Goal: Information Seeking & Learning: Find specific fact

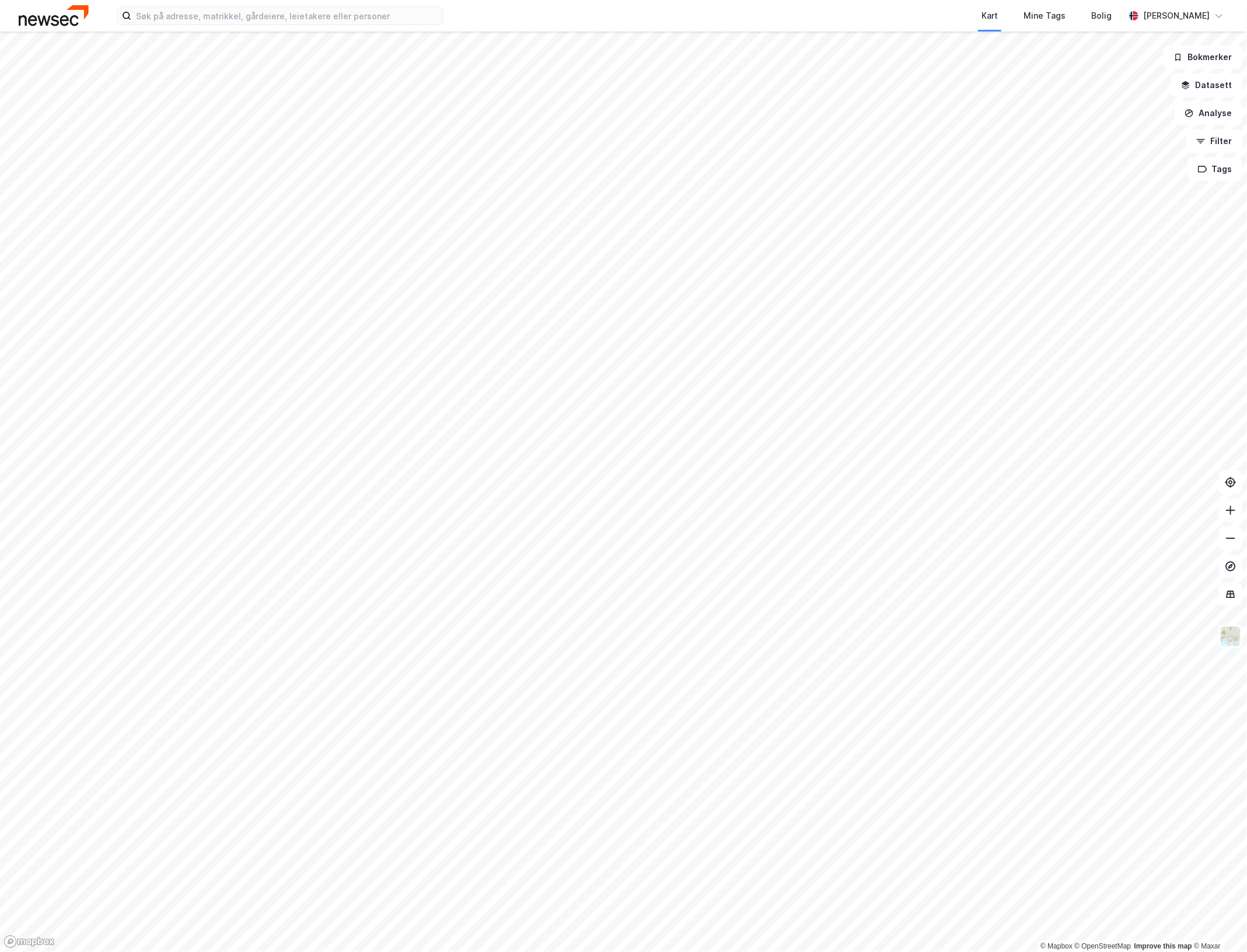
click at [289, 27] on div "Kart Mine Tags [PERSON_NAME]" at bounding box center [624, 16] width 1247 height 32
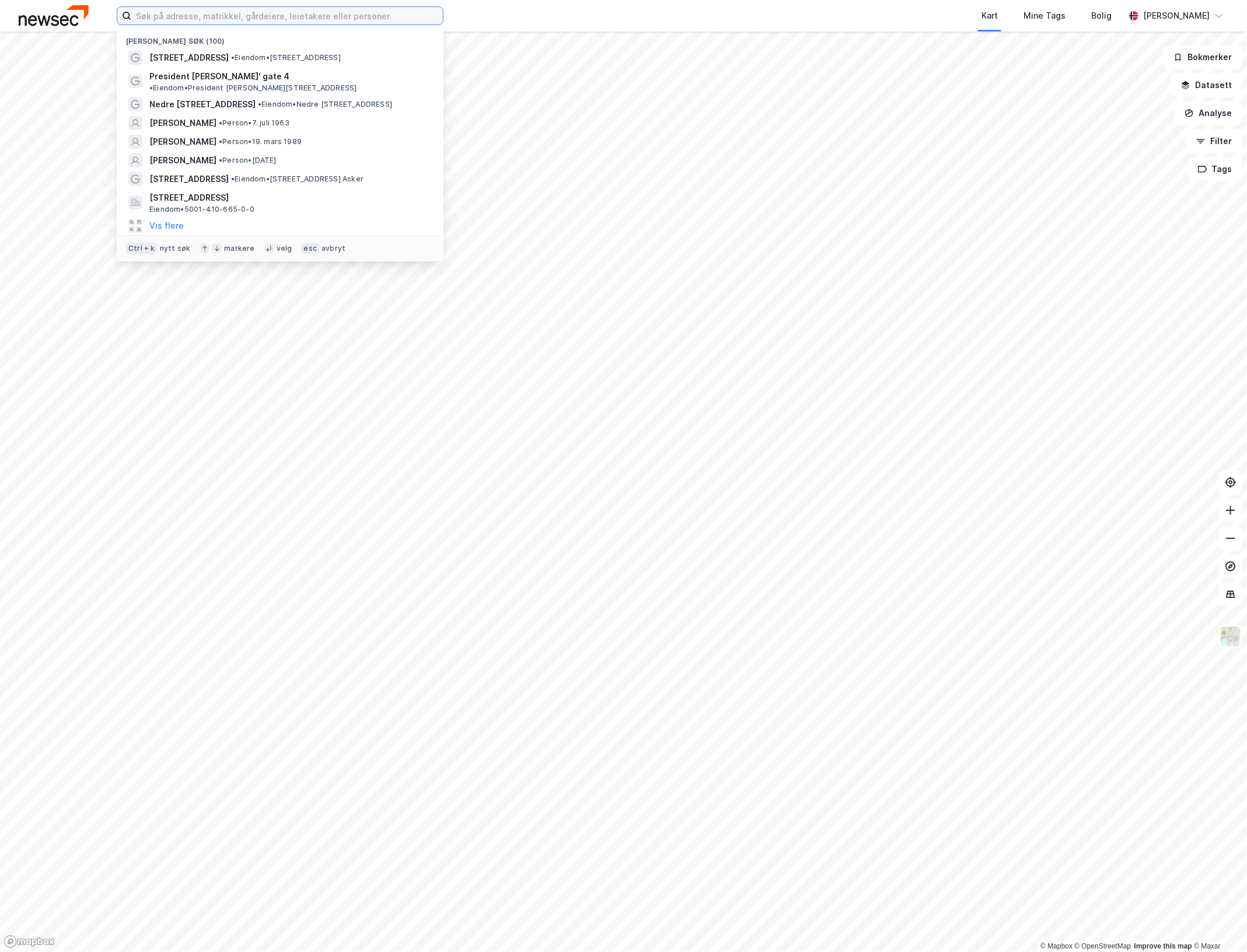
click at [287, 18] on input at bounding box center [287, 16] width 311 height 18
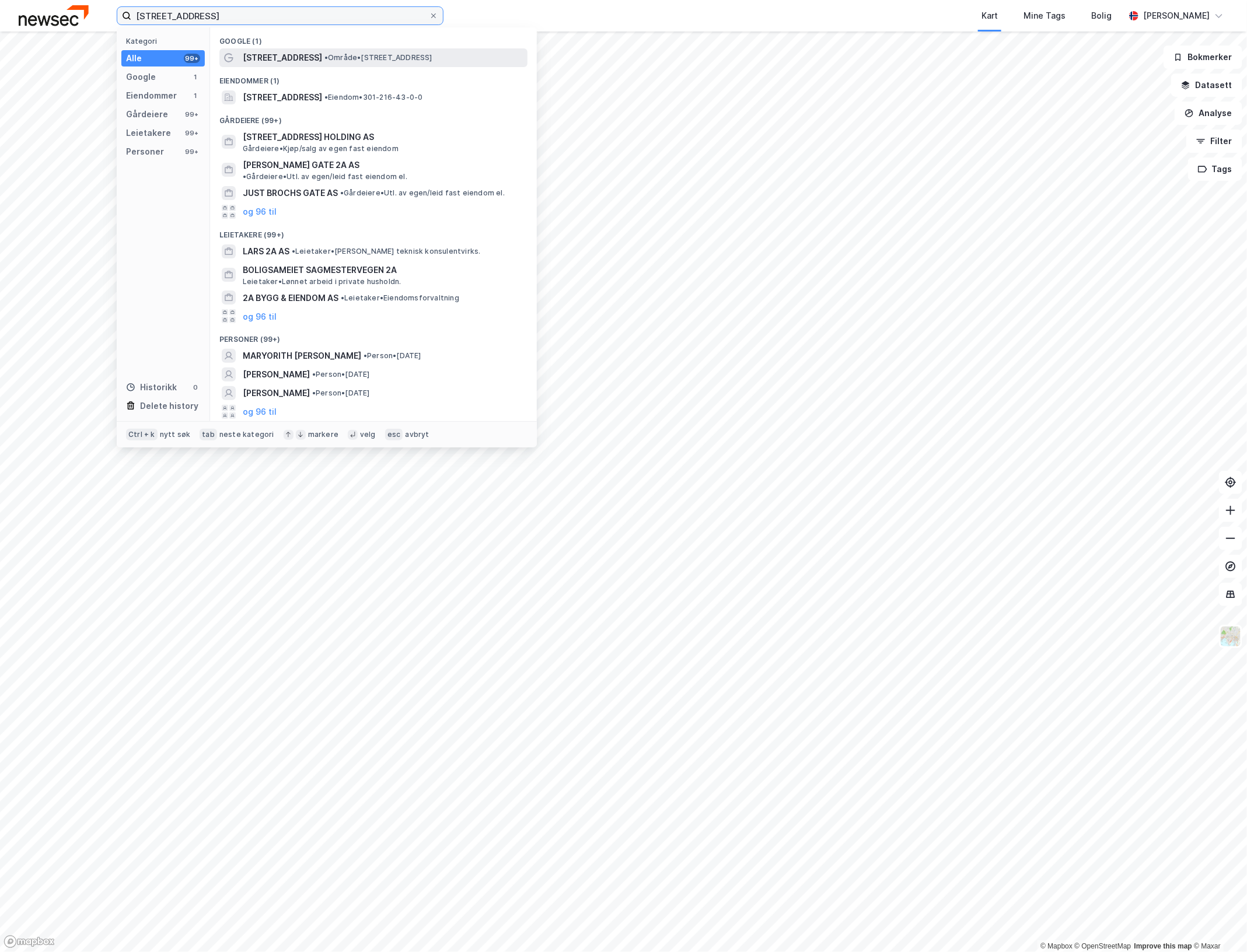
type input "frichs gate 2a"
click at [350, 60] on span "• Område • Frichs gate 2A, 0360 Oslo" at bounding box center [378, 58] width 108 height 9
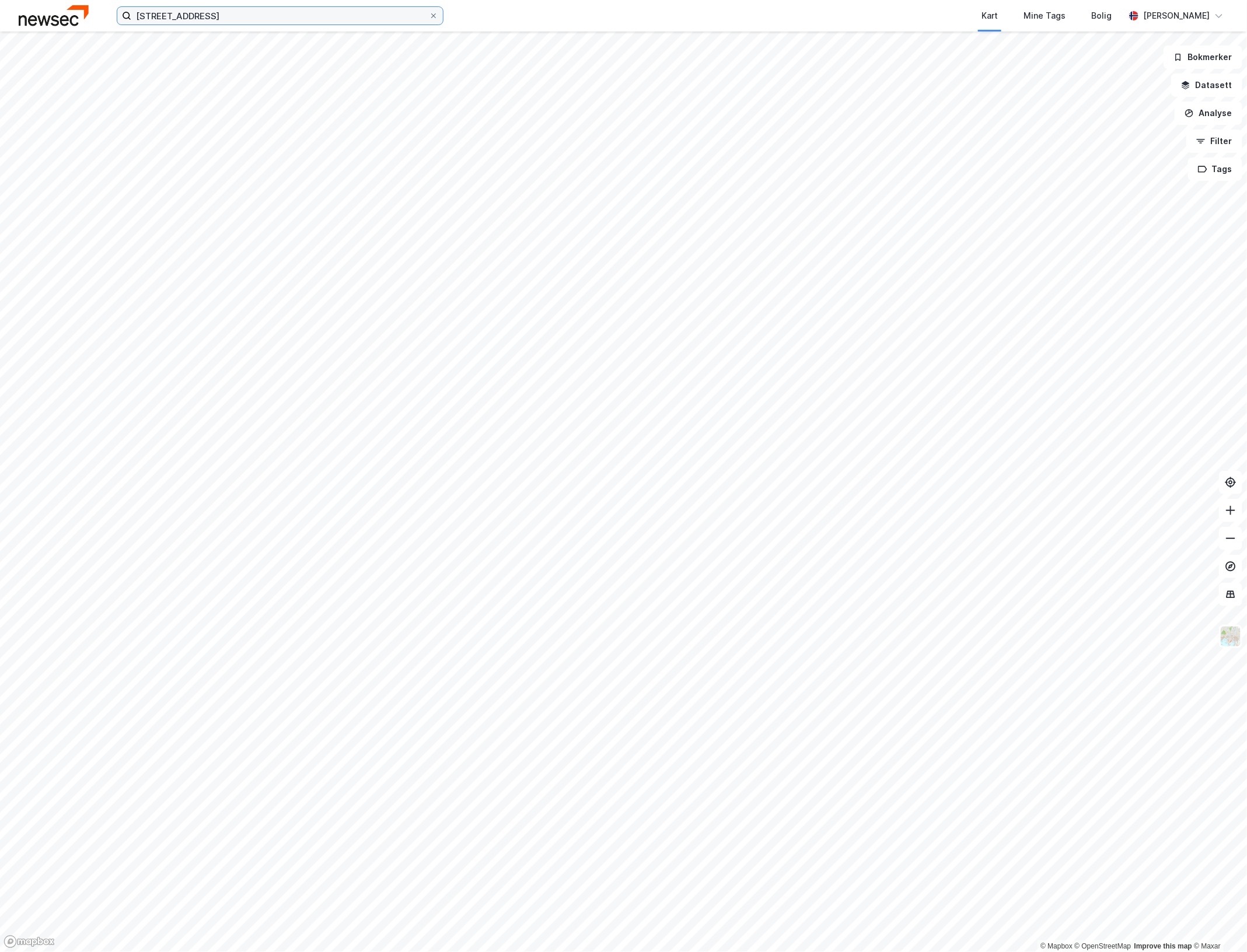
click at [220, 22] on input "frichs gate 2a" at bounding box center [280, 16] width 298 height 18
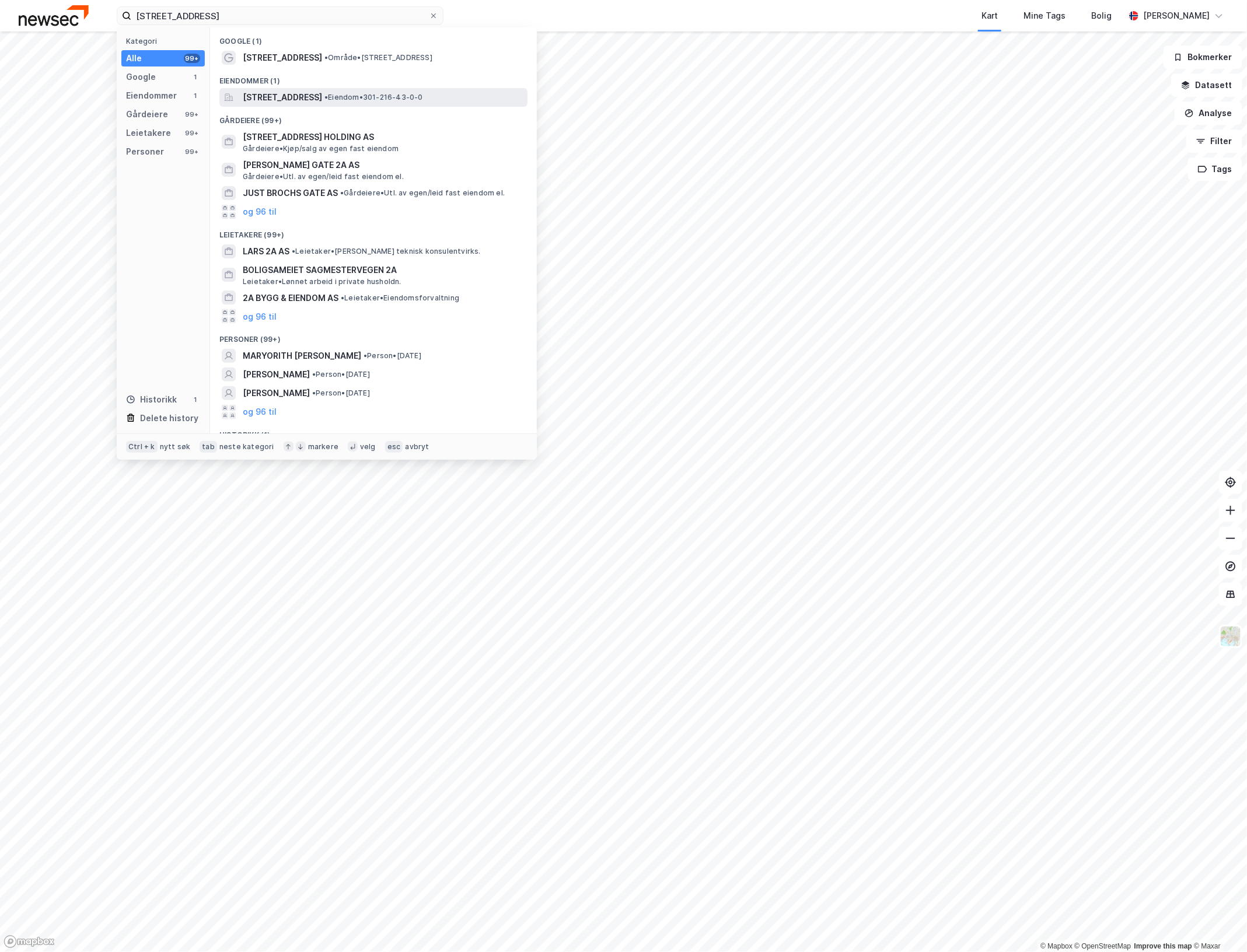
click at [322, 100] on span "[STREET_ADDRESS]" at bounding box center [282, 97] width 79 height 14
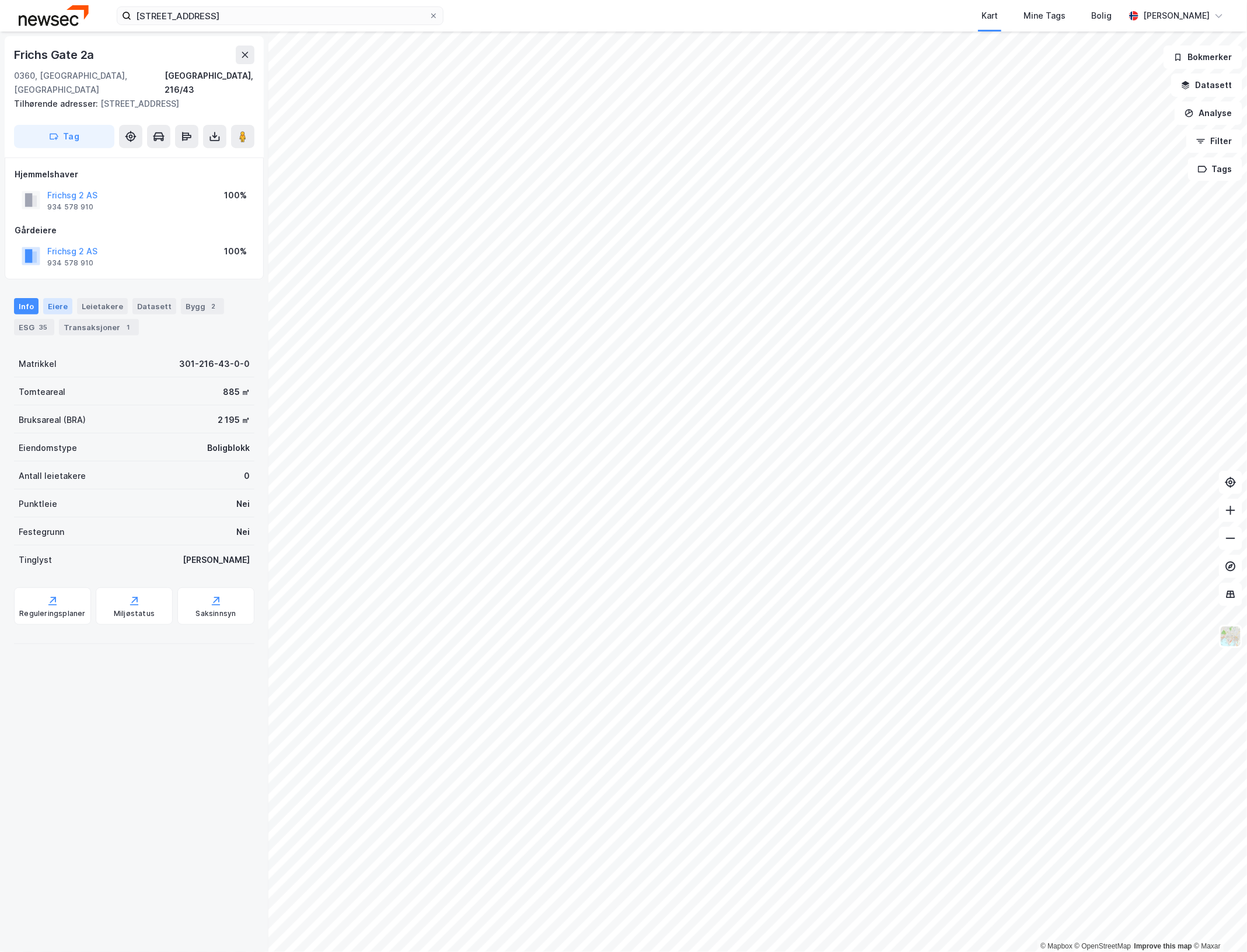
click at [61, 298] on div "Eiere" at bounding box center [58, 306] width 29 height 16
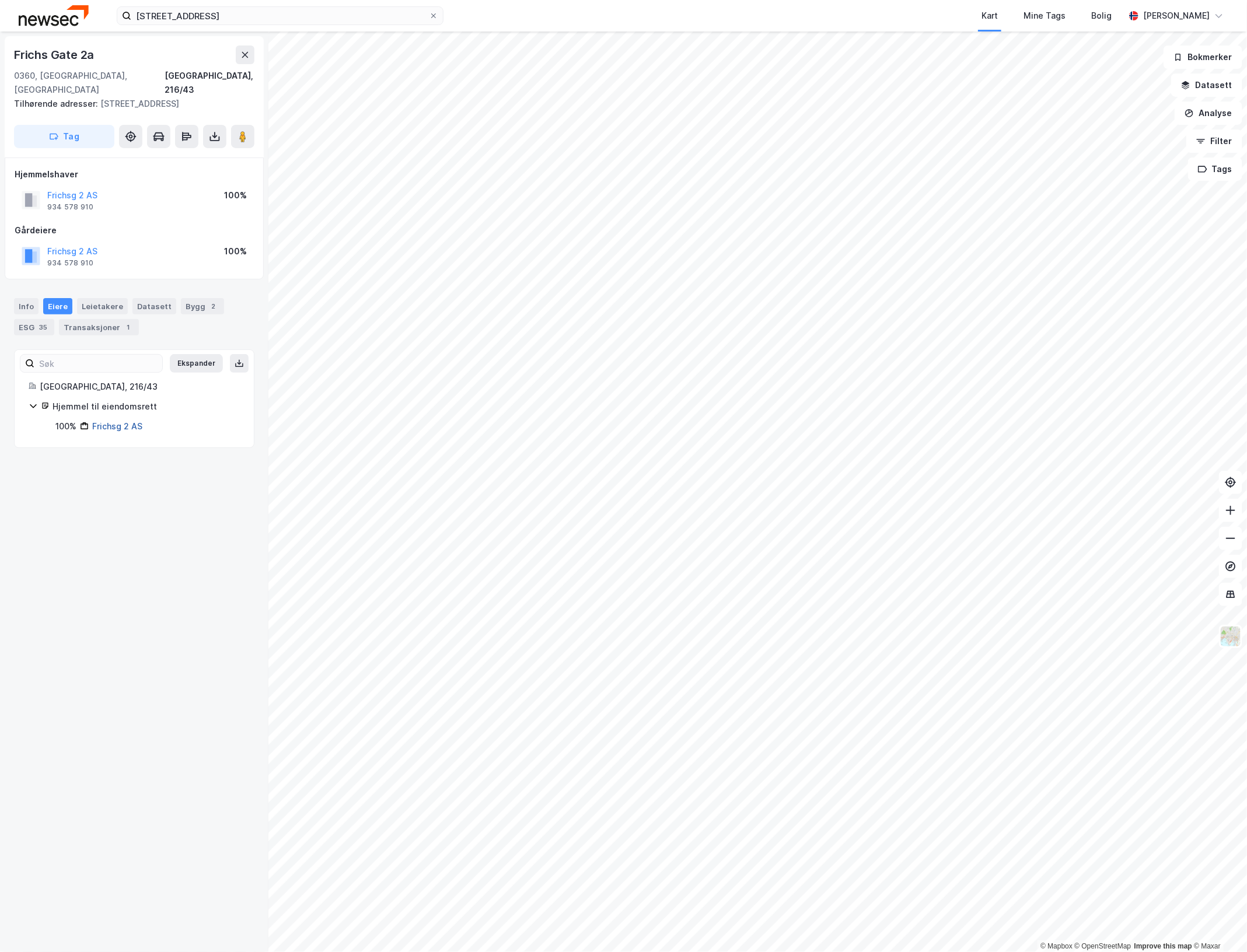
click at [115, 421] on link "Frichsg 2 AS" at bounding box center [117, 426] width 50 height 10
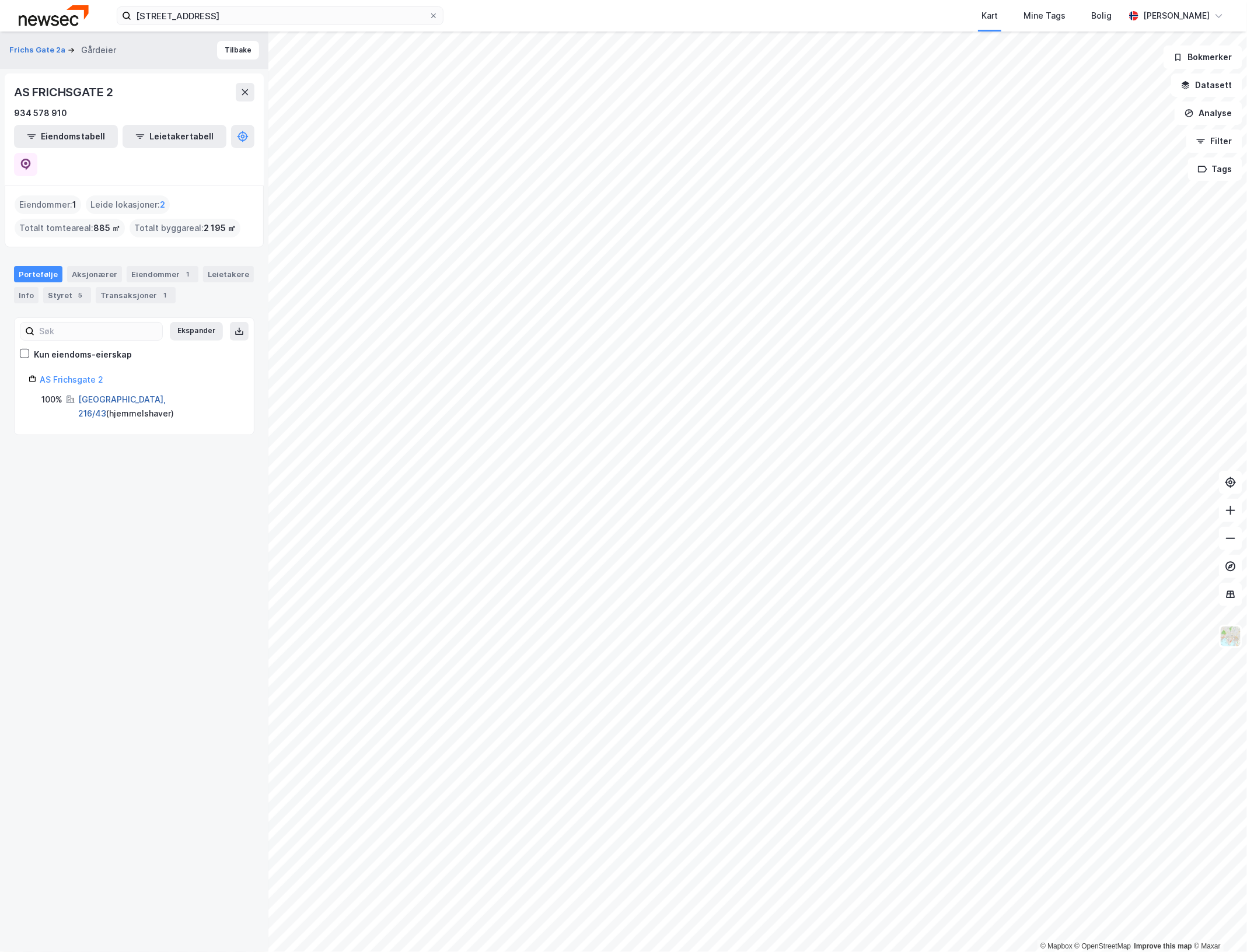
click at [96, 394] on link "Oslo, 216/43" at bounding box center [122, 406] width 87 height 24
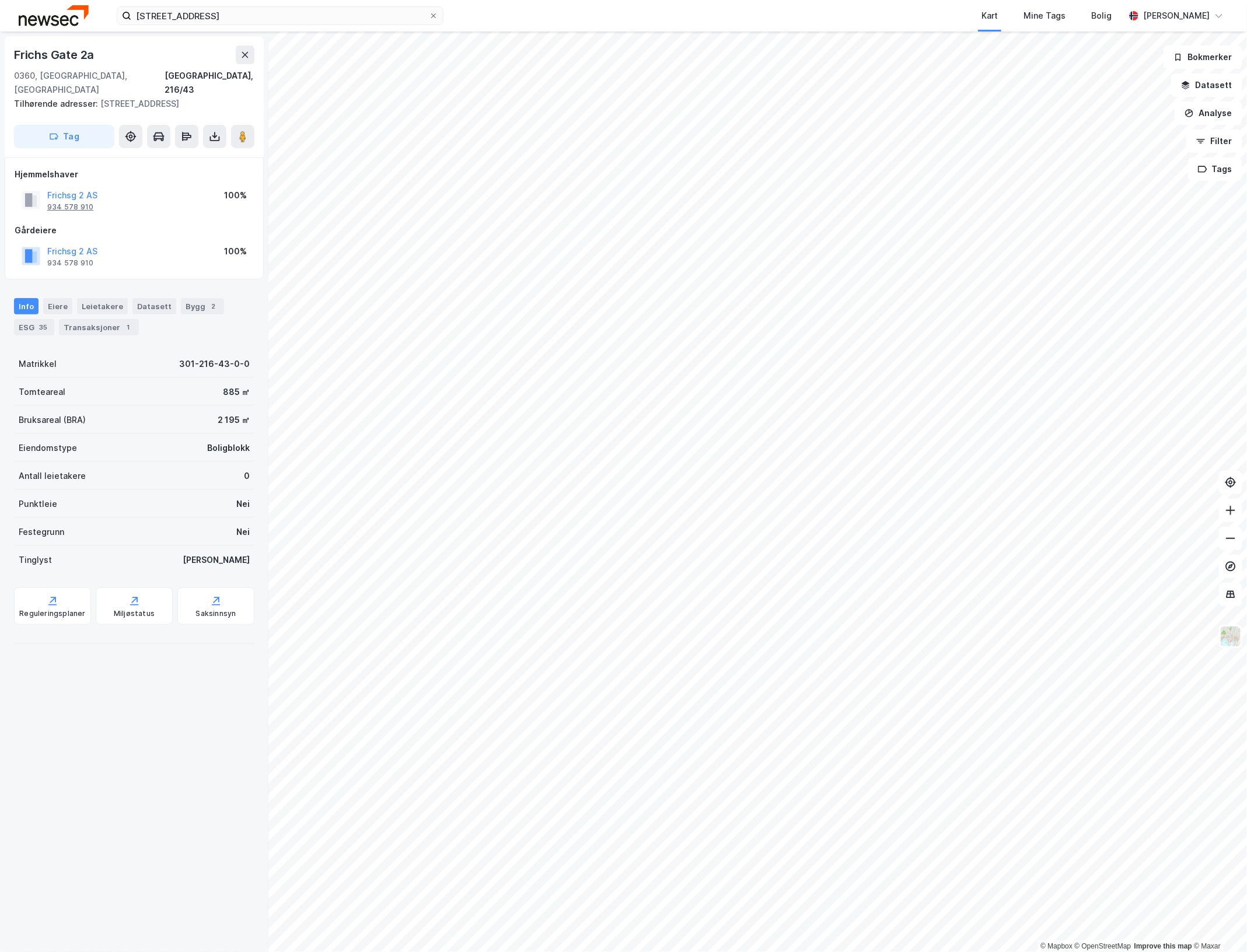
drag, startPoint x: 71, startPoint y: 193, endPoint x: 51, endPoint y: 190, distance: 20.2
drag, startPoint x: 101, startPoint y: 196, endPoint x: 46, endPoint y: 196, distance: 55.0
click at [46, 196] on div "Frichsg 2 AS 934 578 910 100%" at bounding box center [134, 200] width 239 height 28
copy div "934 578 910"
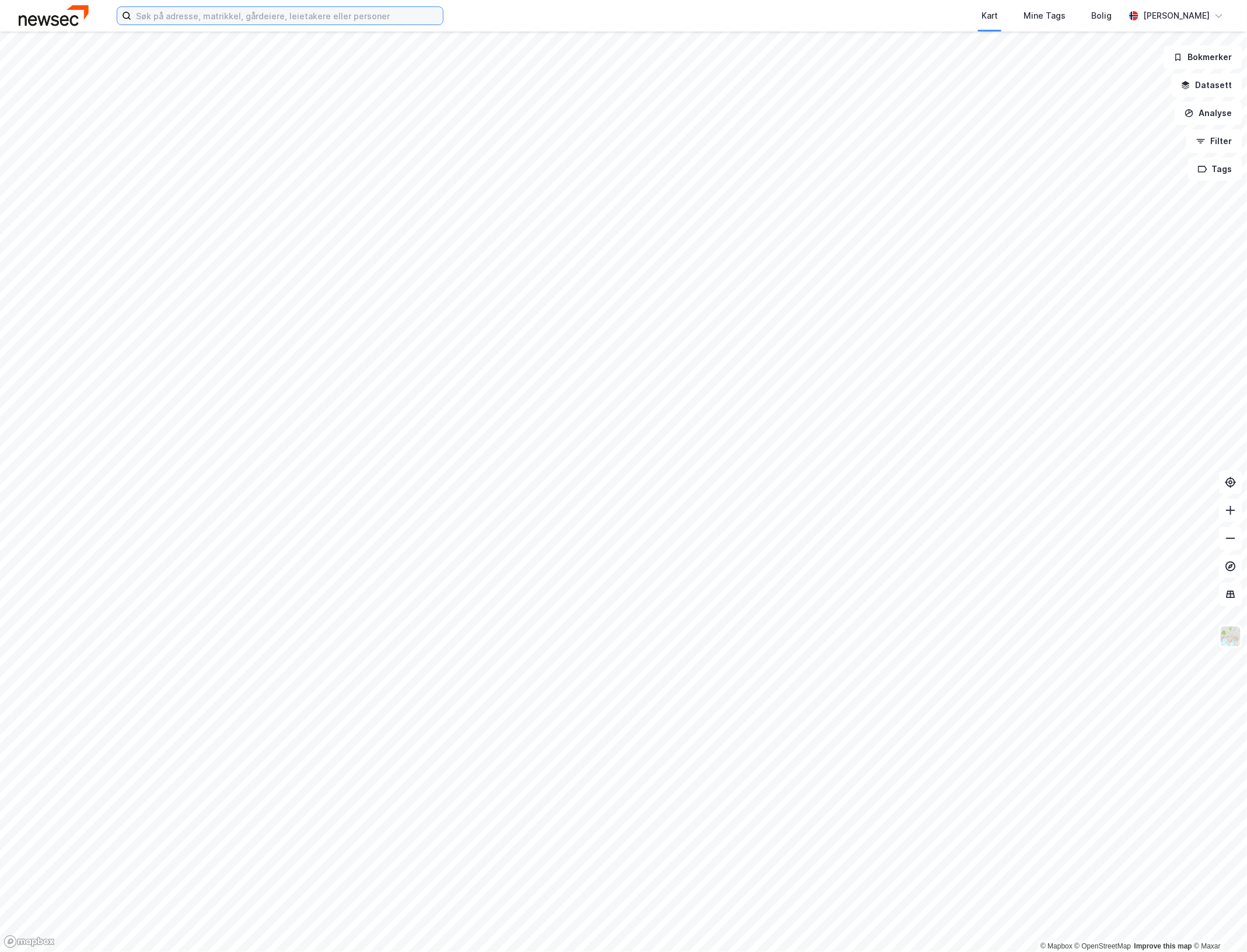
click at [272, 11] on input at bounding box center [287, 16] width 311 height 18
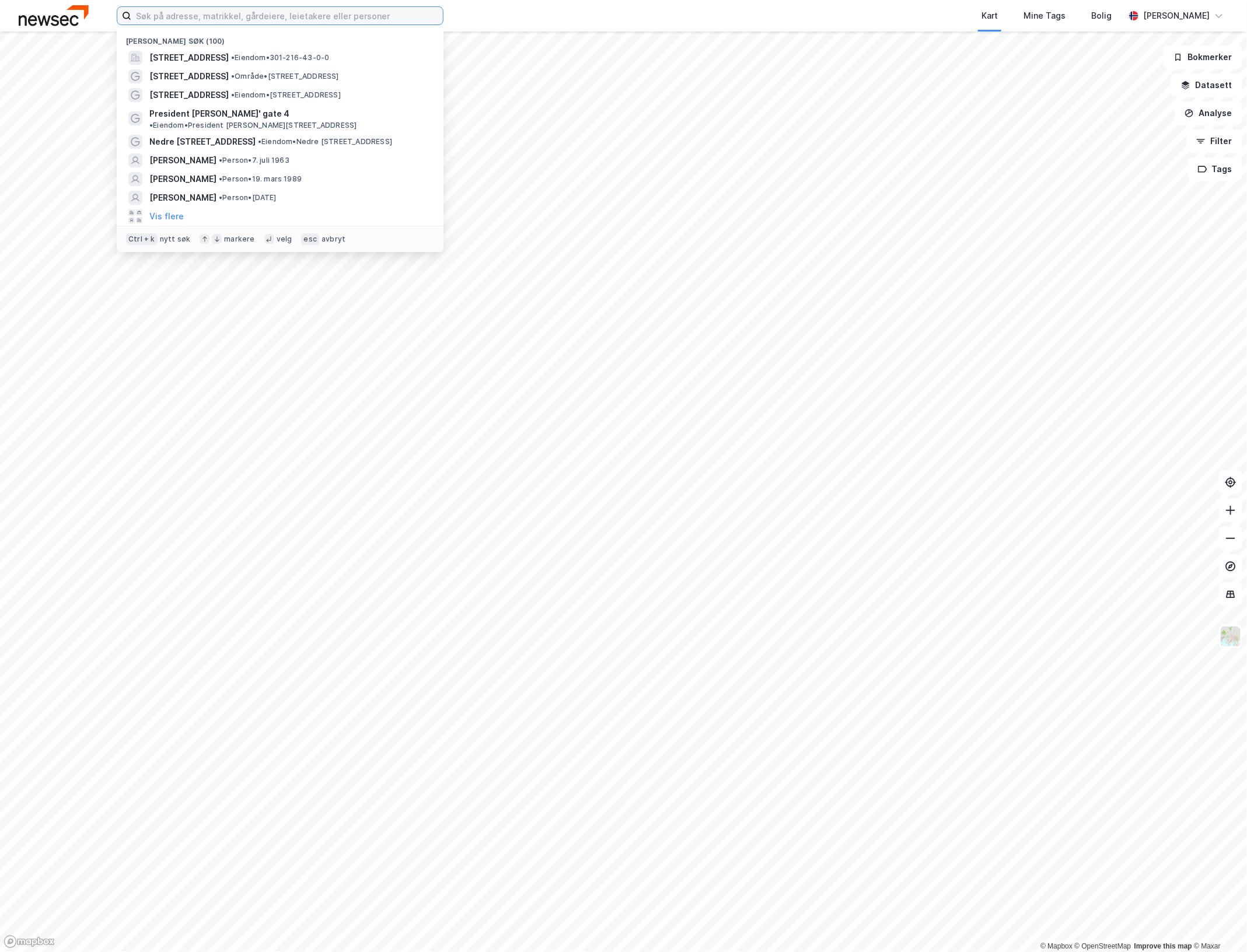
paste input "934 578 910"
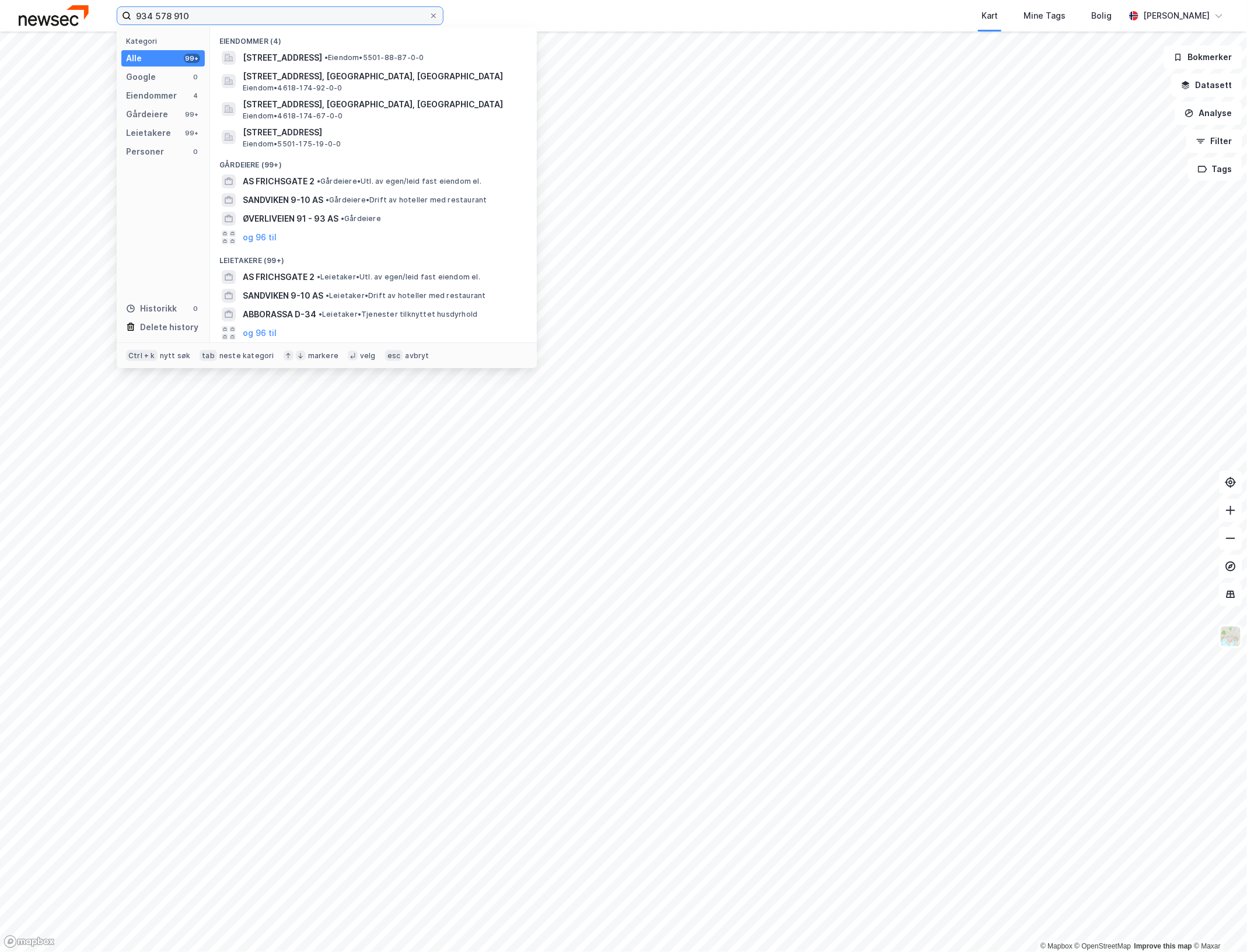
drag, startPoint x: 272, startPoint y: 13, endPoint x: 59, endPoint y: -1, distance: 213.5
click at [59, 0] on html "934 578 910 Kategori Alle 99+ Google 0 Eiendommer 4 Gårdeiere 99+ Leietakere 99…" at bounding box center [624, 476] width 1247 height 952
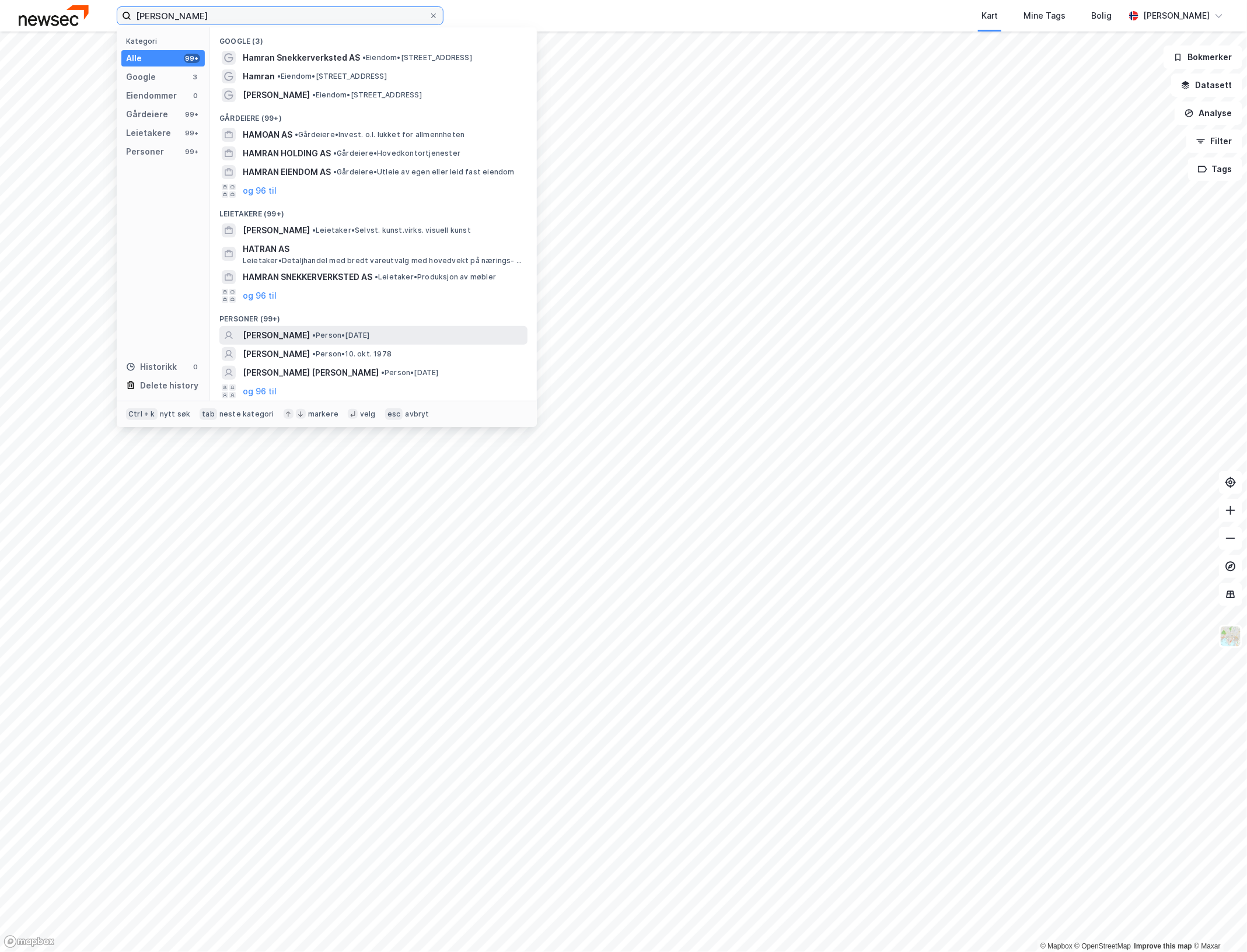
type input "[PERSON_NAME]"
click at [391, 334] on div "[PERSON_NAME] • Person • [DATE]" at bounding box center [384, 335] width 282 height 14
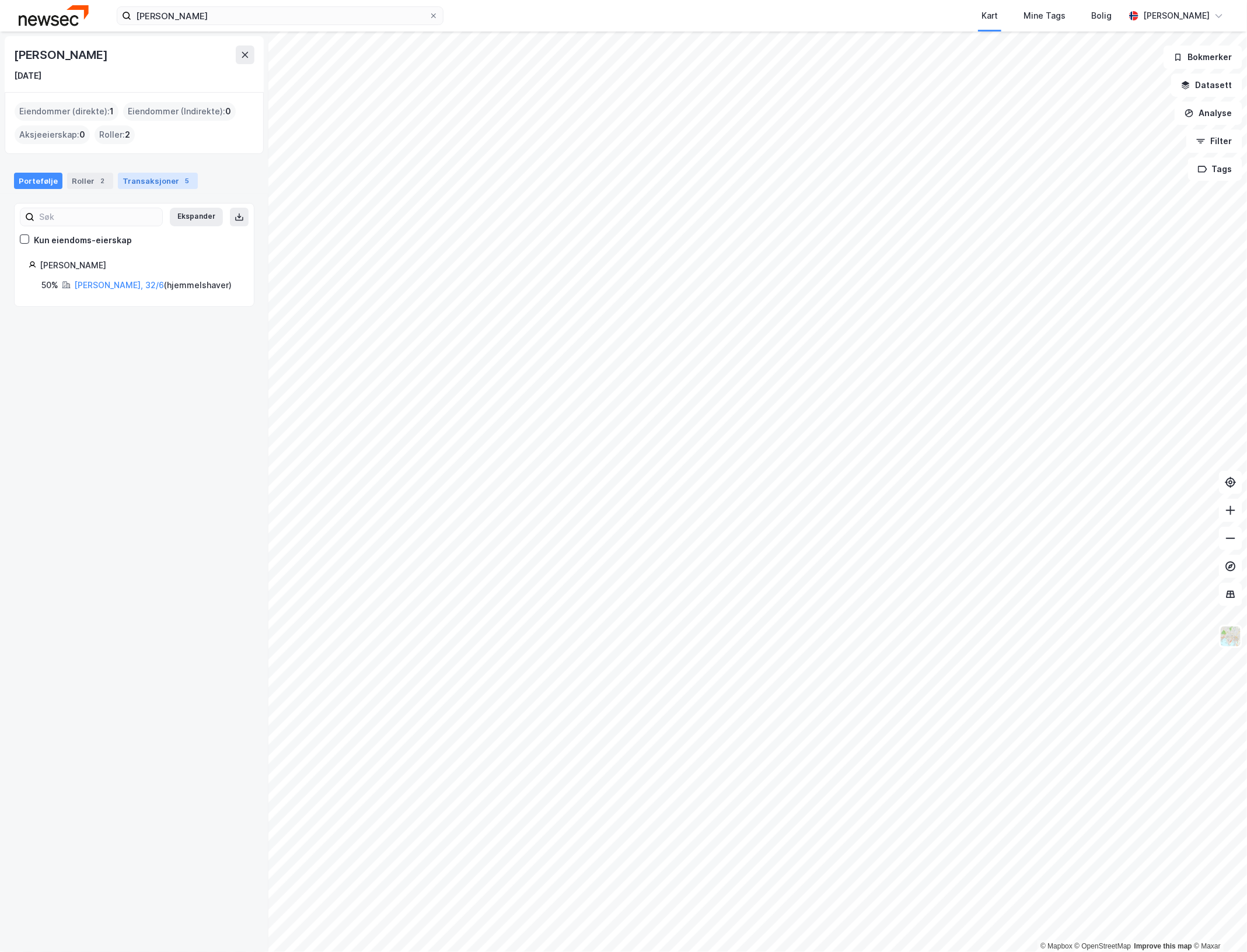
click at [134, 180] on div "Transaksjoner 5" at bounding box center [158, 181] width 80 height 16
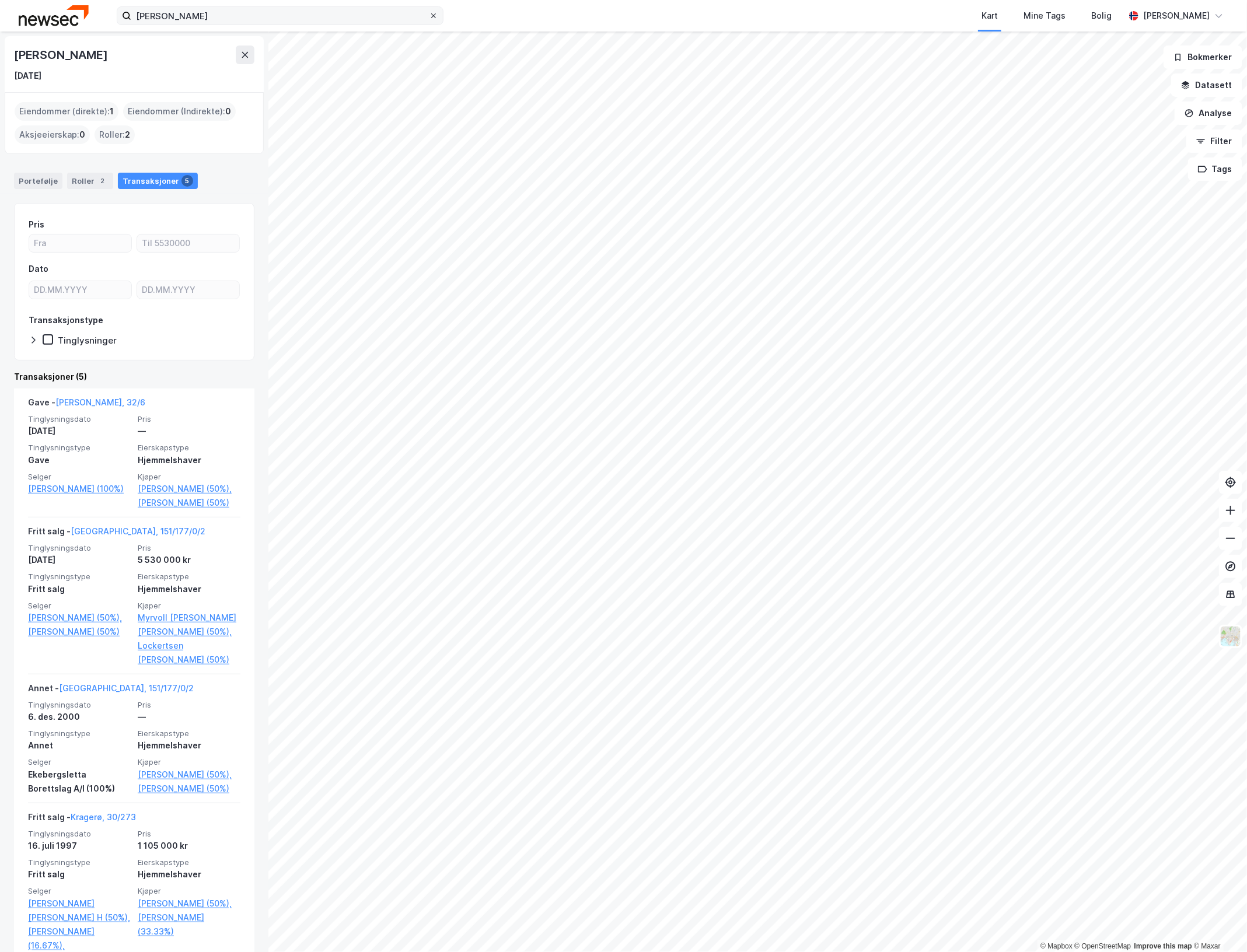
click at [435, 16] on icon at bounding box center [433, 15] width 4 height 4
click at [429, 16] on input "[PERSON_NAME]" at bounding box center [280, 16] width 298 height 18
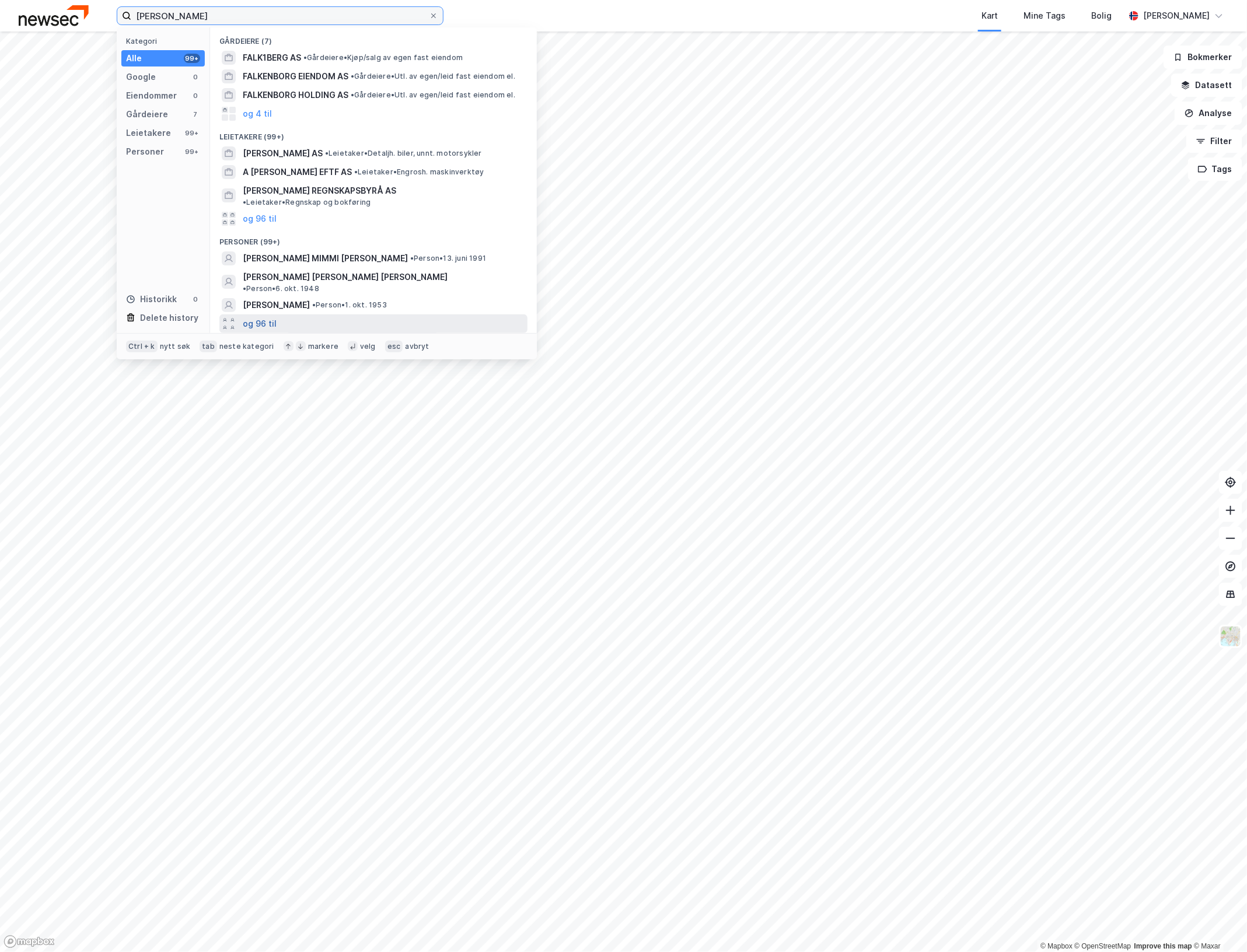
type input "[PERSON_NAME]"
click at [265, 316] on button "og 96 til" at bounding box center [259, 323] width 34 height 14
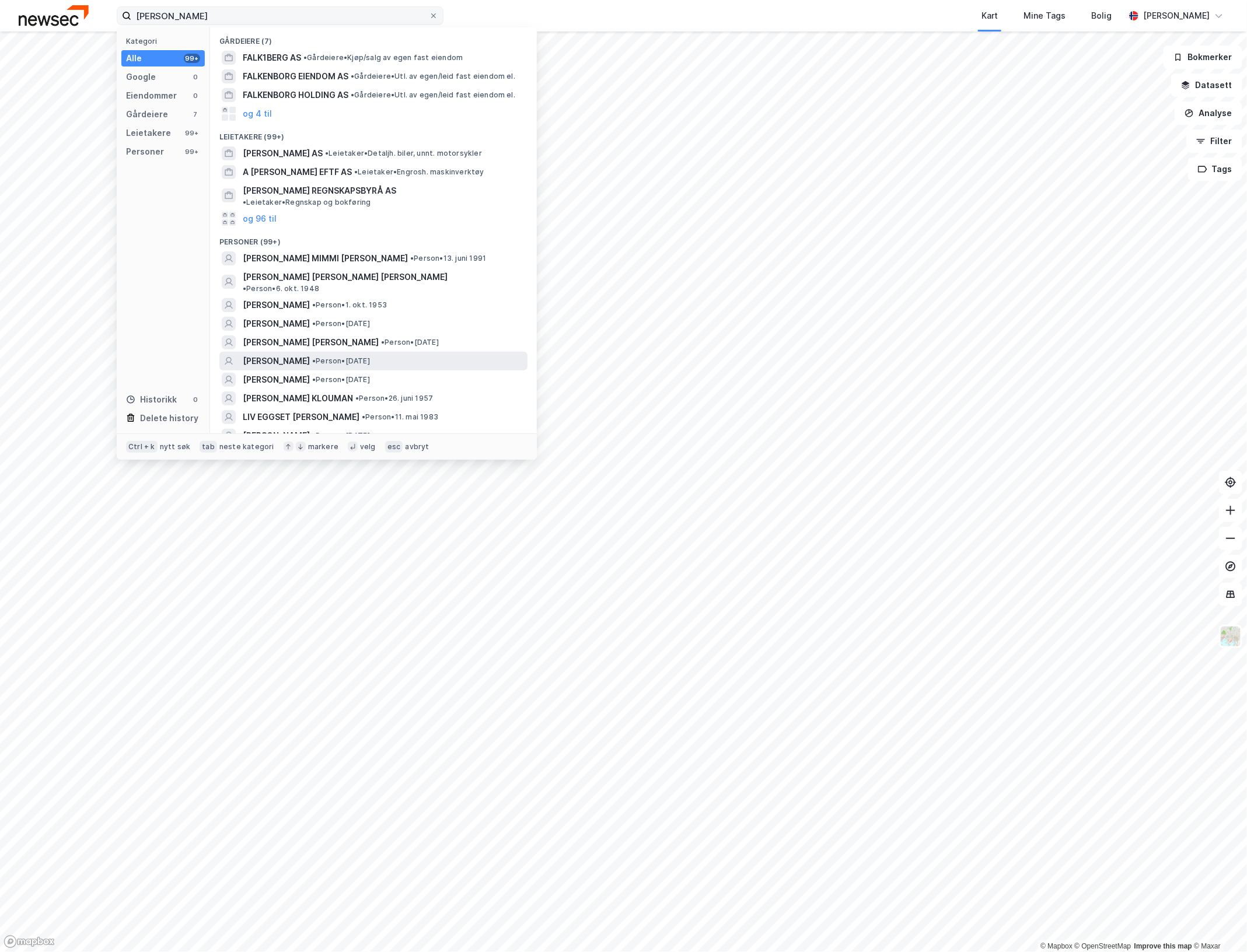
click at [370, 360] on span "• Person • [DATE]" at bounding box center [341, 361] width 58 height 9
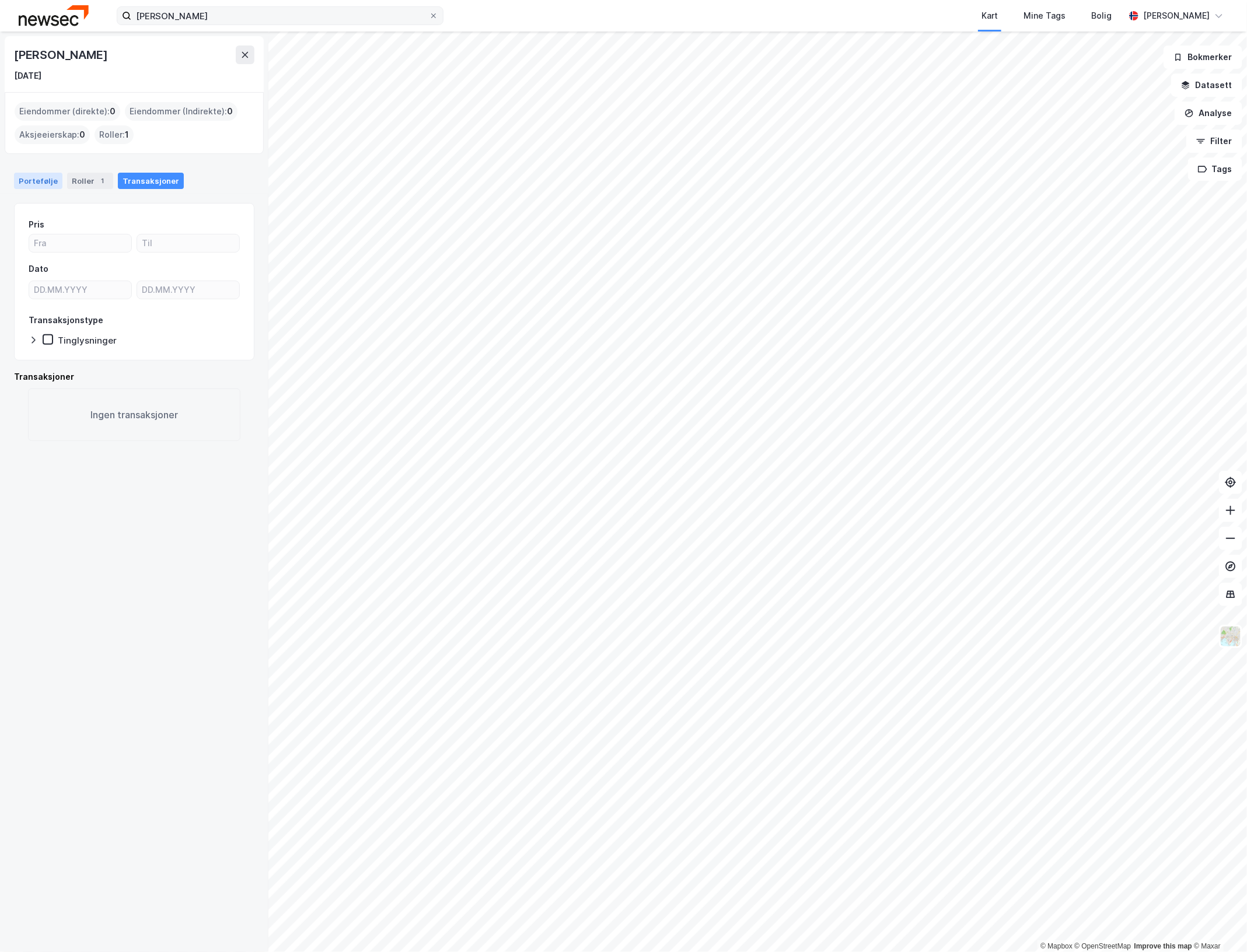
click at [44, 187] on div "Portefølje" at bounding box center [38, 181] width 48 height 16
